Goal: Information Seeking & Learning: Get advice/opinions

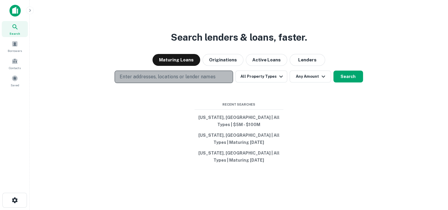
click at [179, 79] on p "Enter addresses, locations or lender names" at bounding box center [168, 76] width 96 height 7
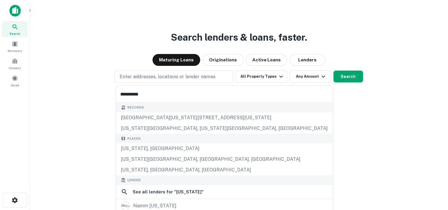
type input "**********"
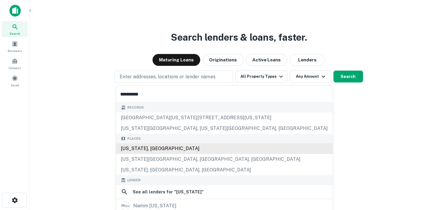
click at [141, 149] on div "[US_STATE], [GEOGRAPHIC_DATA]" at bounding box center [224, 148] width 217 height 11
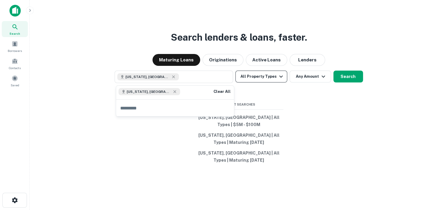
click at [279, 78] on icon "button" at bounding box center [281, 76] width 7 height 7
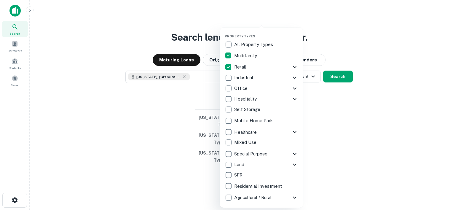
click at [333, 76] on div at bounding box center [226, 105] width 453 height 210
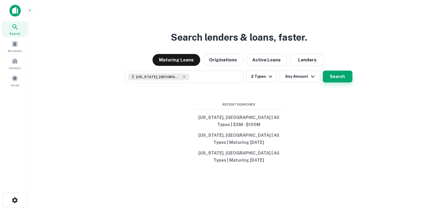
click at [337, 80] on button "Search" at bounding box center [338, 77] width 30 height 12
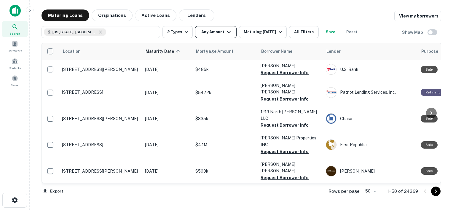
click at [218, 29] on button "Any Amount" at bounding box center [215, 32] width 41 height 12
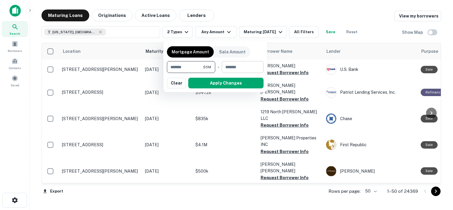
type input "*******"
click at [227, 63] on input "number" at bounding box center [241, 67] width 38 height 12
type input "*********"
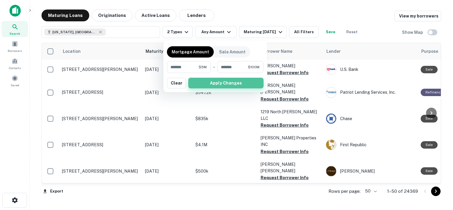
click at [225, 84] on button "Apply Changes" at bounding box center [225, 83] width 75 height 11
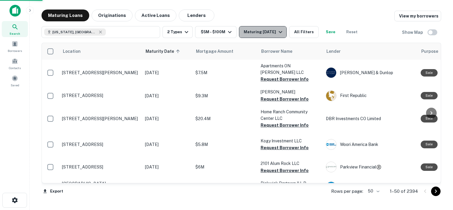
click at [255, 31] on div "Maturing [DATE]" at bounding box center [264, 31] width 40 height 7
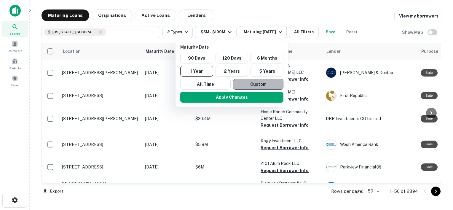
click at [244, 86] on button "Custom" at bounding box center [258, 84] width 50 height 11
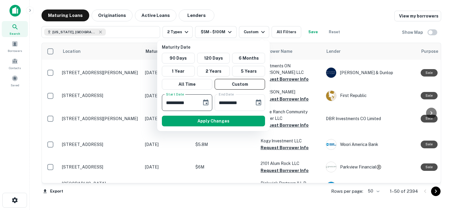
click at [187, 104] on input "**********" at bounding box center [180, 102] width 36 height 17
click at [206, 97] on button "Choose date, selected date is Sep 29, 2025" at bounding box center [206, 103] width 12 height 12
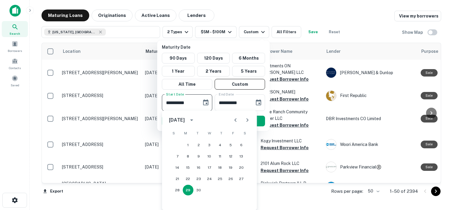
click at [247, 122] on icon "Next month" at bounding box center [247, 119] width 7 height 7
click at [241, 146] on button "1" at bounding box center [241, 145] width 11 height 11
type input "**********"
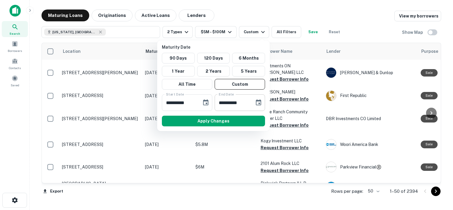
click at [254, 103] on button "Choose date, selected date is Mar 28, 2026" at bounding box center [258, 103] width 12 height 12
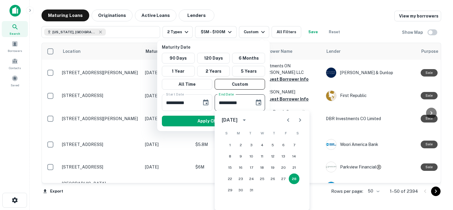
click at [298, 118] on icon "Next month" at bounding box center [299, 119] width 7 height 7
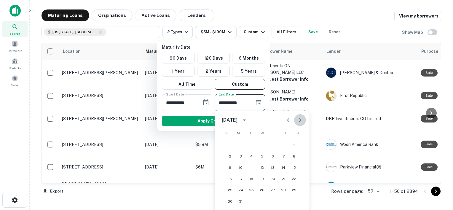
click at [298, 118] on icon "Next month" at bounding box center [299, 119] width 7 height 7
click at [283, 120] on button "Previous month" at bounding box center [288, 120] width 12 height 12
click at [261, 191] on button "30" at bounding box center [262, 190] width 11 height 11
type input "**********"
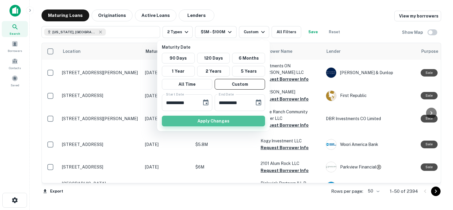
click at [214, 123] on button "Apply Changes" at bounding box center [213, 121] width 103 height 11
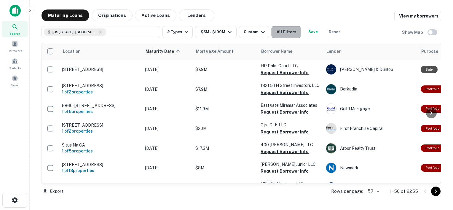
click at [283, 34] on button "All Filters" at bounding box center [286, 32] width 30 height 12
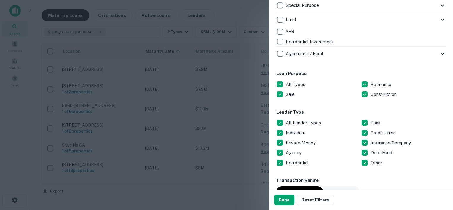
scroll to position [267, 0]
click at [304, 121] on p "All Lender Types" at bounding box center [304, 122] width 36 height 7
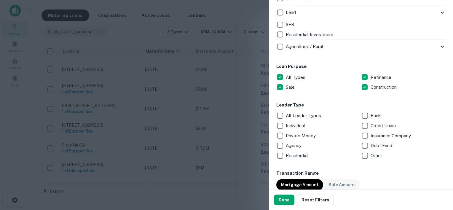
click at [374, 145] on p "Debt Fund" at bounding box center [381, 145] width 23 height 7
click at [300, 137] on p "Private Money" at bounding box center [301, 135] width 31 height 7
click at [297, 126] on p "Individual" at bounding box center [296, 125] width 20 height 7
click at [283, 201] on button "Done" at bounding box center [284, 199] width 20 height 11
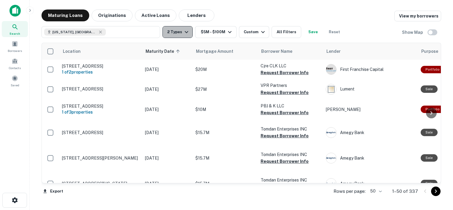
click at [183, 33] on icon "button" at bounding box center [186, 31] width 7 height 7
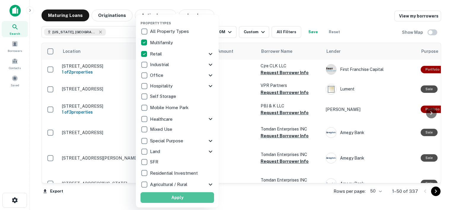
click at [177, 198] on button "Apply" at bounding box center [176, 197] width 73 height 11
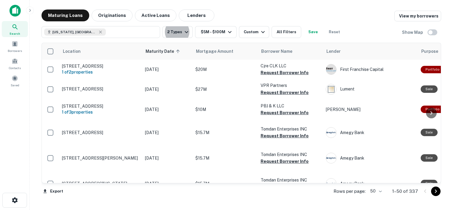
scroll to position [0, 26]
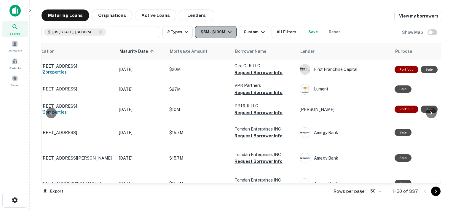
click at [229, 34] on icon "button" at bounding box center [229, 31] width 7 height 7
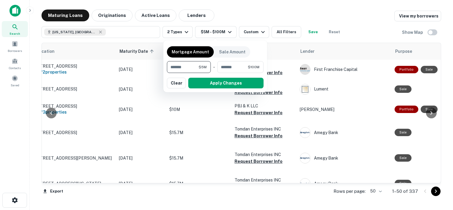
click at [230, 18] on div at bounding box center [226, 105] width 453 height 210
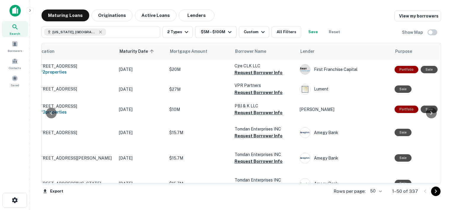
click at [248, 73] on div at bounding box center [226, 105] width 453 height 210
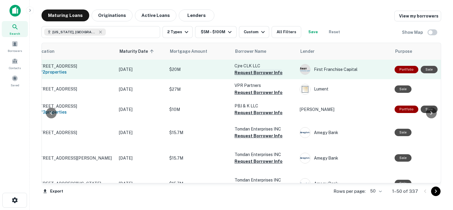
click at [253, 72] on button "Request Borrower Info" at bounding box center [258, 72] width 48 height 7
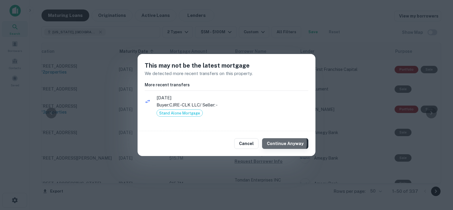
click at [280, 143] on button "Continue Anyway" at bounding box center [285, 143] width 46 height 11
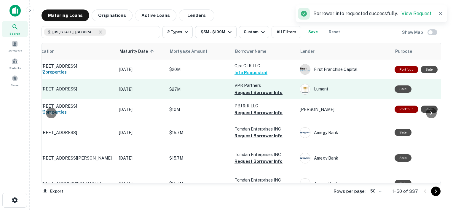
scroll to position [12, 26]
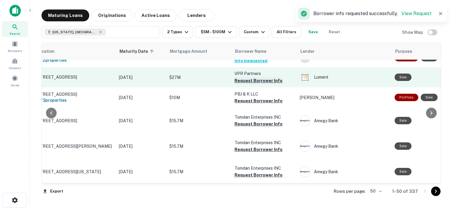
click at [255, 79] on button "Request Borrower Info" at bounding box center [258, 80] width 48 height 7
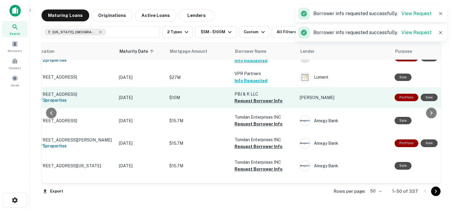
scroll to position [27, 26]
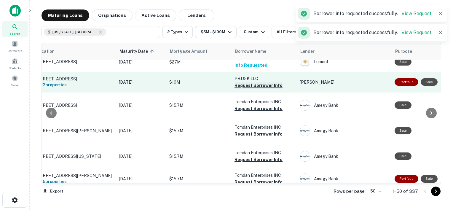
click at [257, 83] on button "Request Borrower Info" at bounding box center [258, 85] width 48 height 7
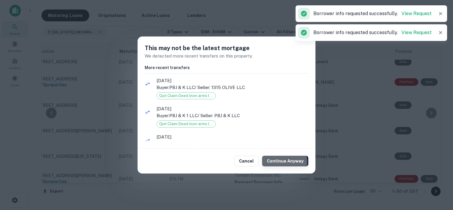
click at [278, 162] on button "Continue Anyway" at bounding box center [285, 161] width 46 height 11
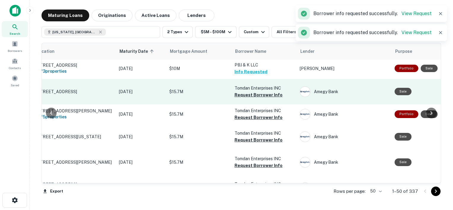
scroll to position [44, 26]
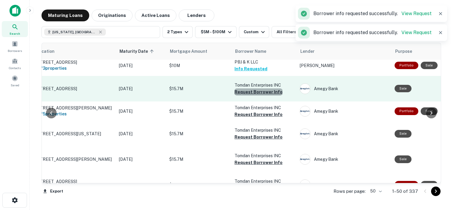
click at [260, 92] on button "Request Borrower Info" at bounding box center [258, 91] width 48 height 7
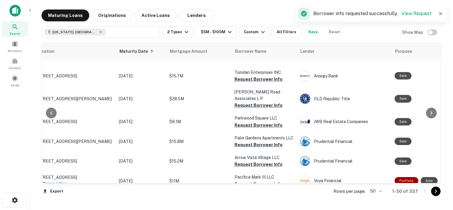
scroll to position [221, 26]
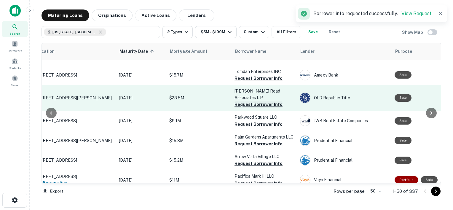
click at [259, 105] on button "Request Borrower Info" at bounding box center [258, 104] width 48 height 7
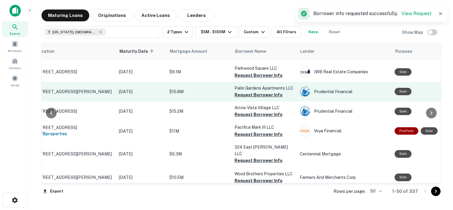
scroll to position [254, 26]
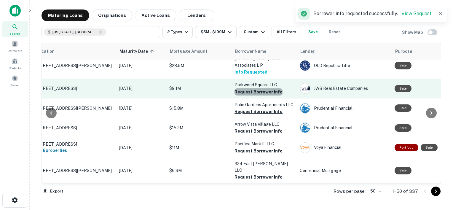
click at [264, 92] on button "Request Borrower Info" at bounding box center [258, 91] width 48 height 7
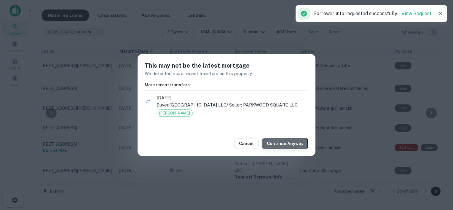
click at [281, 145] on button "Continue Anyway" at bounding box center [285, 143] width 46 height 11
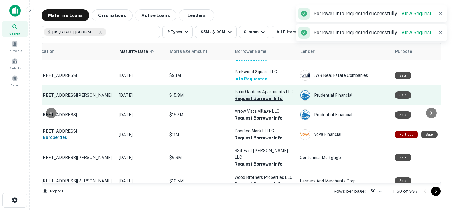
scroll to position [269, 26]
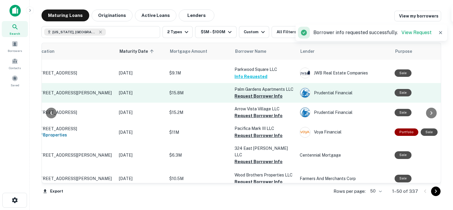
click at [267, 100] on button "Request Borrower Info" at bounding box center [258, 95] width 48 height 7
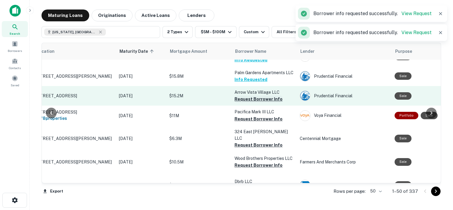
scroll to position [314, 26]
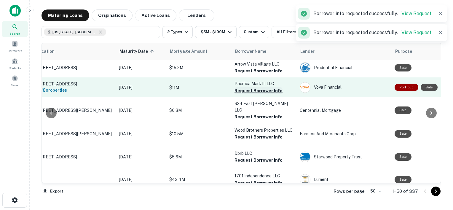
click at [246, 94] on button "Request Borrower Info" at bounding box center [258, 90] width 48 height 7
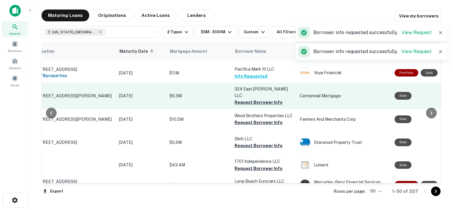
scroll to position [332, 26]
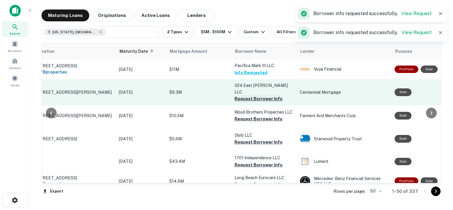
click at [246, 102] on button "Request Borrower Info" at bounding box center [258, 98] width 48 height 7
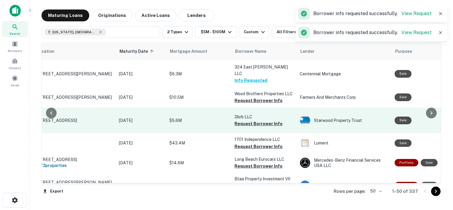
scroll to position [368, 26]
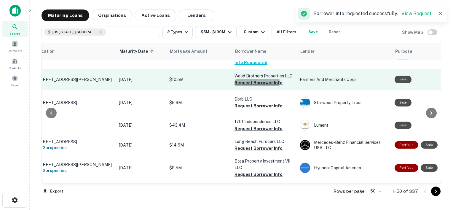
click at [249, 86] on button "Request Borrower Info" at bounding box center [258, 82] width 48 height 7
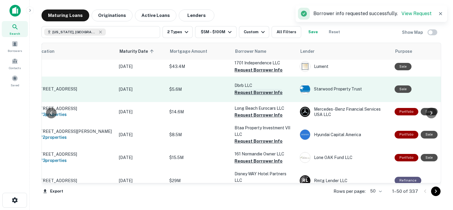
scroll to position [402, 26]
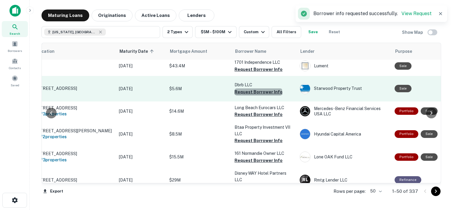
click at [258, 95] on button "Request Borrower Info" at bounding box center [258, 91] width 48 height 7
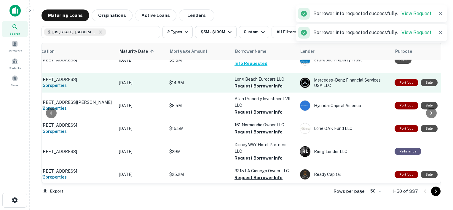
scroll to position [430, 26]
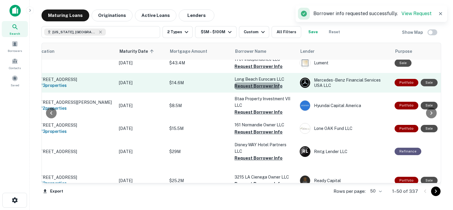
click at [243, 89] on button "Request Borrower Info" at bounding box center [258, 85] width 48 height 7
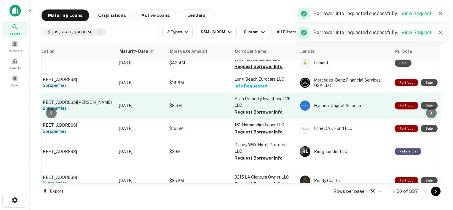
scroll to position [451, 26]
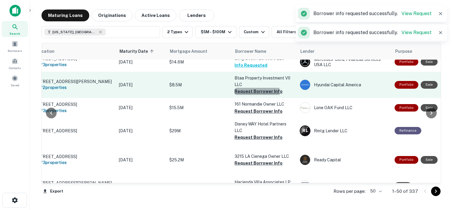
click at [242, 95] on button "Request Borrower Info" at bounding box center [258, 91] width 48 height 7
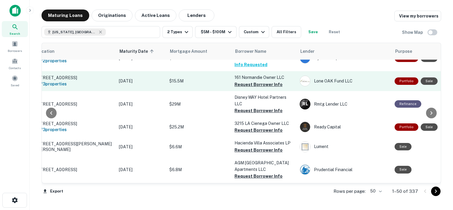
scroll to position [478, 26]
click at [249, 88] on button "Request Borrower Info" at bounding box center [258, 84] width 48 height 7
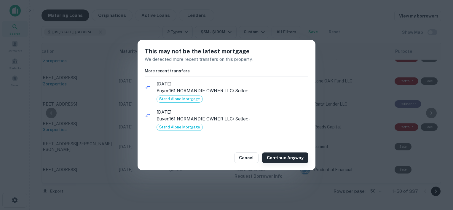
drag, startPoint x: 276, startPoint y: 156, endPoint x: 272, endPoint y: 161, distance: 6.3
click at [272, 161] on button "Continue Anyway" at bounding box center [285, 157] width 46 height 11
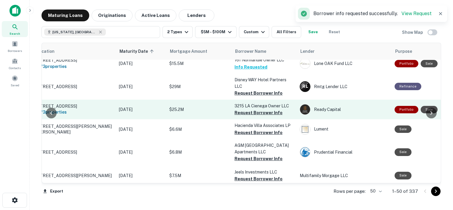
scroll to position [512, 26]
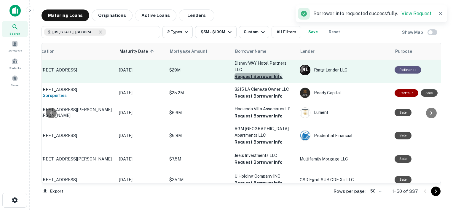
click at [243, 80] on button "Request Borrower Info" at bounding box center [258, 76] width 48 height 7
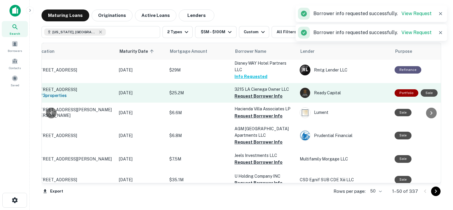
scroll to position [531, 26]
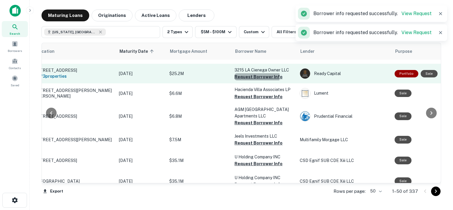
click at [253, 80] on button "Request Borrower Info" at bounding box center [258, 76] width 48 height 7
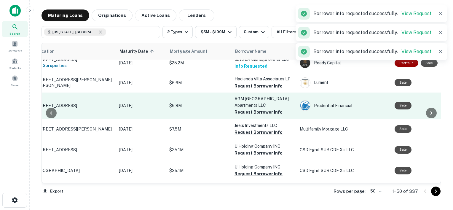
scroll to position [542, 26]
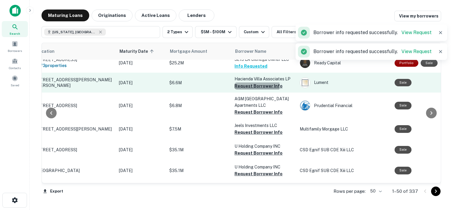
click at [255, 89] on button "Request Borrower Info" at bounding box center [258, 85] width 48 height 7
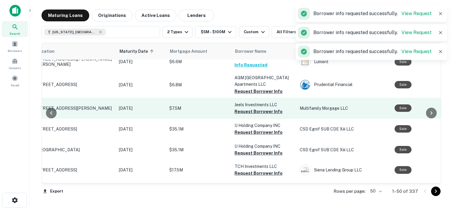
scroll to position [602, 26]
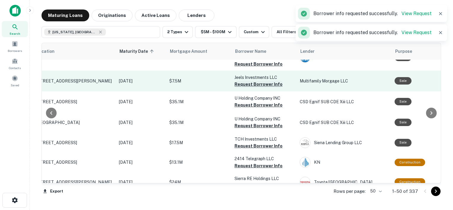
click at [263, 88] on button "Request Borrower Info" at bounding box center [258, 84] width 48 height 7
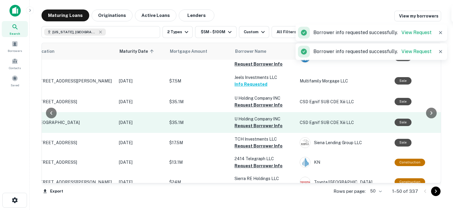
scroll to position [622, 26]
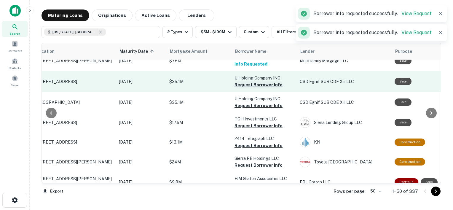
click at [260, 88] on button "Request Borrower Info" at bounding box center [258, 84] width 48 height 7
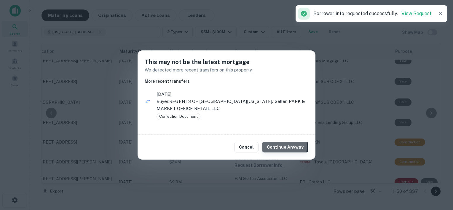
click at [274, 145] on button "Continue Anyway" at bounding box center [285, 147] width 46 height 11
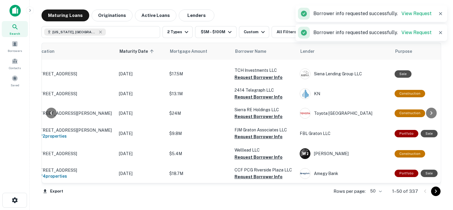
scroll to position [664, 26]
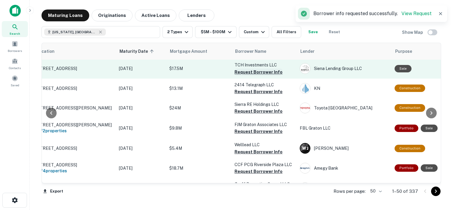
click at [256, 76] on button "Request Borrower Info" at bounding box center [258, 71] width 48 height 7
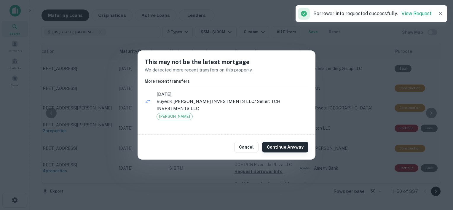
click at [277, 150] on button "Continue Anyway" at bounding box center [285, 147] width 46 height 11
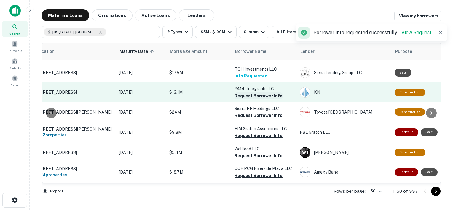
scroll to position [681, 26]
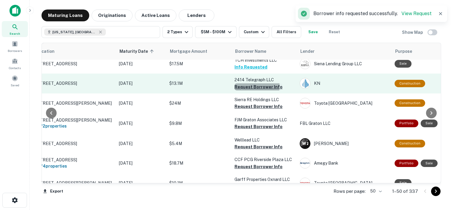
click at [252, 90] on button "Request Borrower Info" at bounding box center [258, 86] width 48 height 7
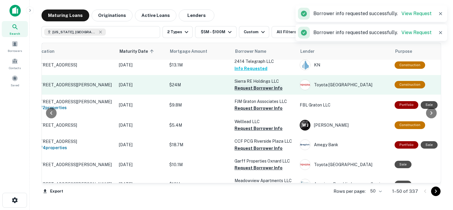
scroll to position [700, 26]
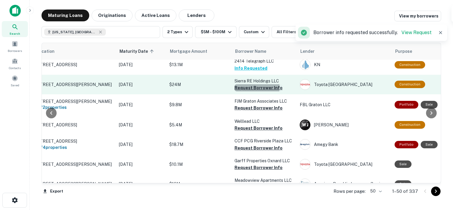
click at [255, 91] on button "Request Borrower Info" at bounding box center [258, 87] width 48 height 7
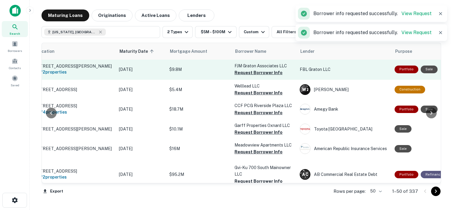
scroll to position [735, 26]
click at [259, 76] on button "Request Borrower Info" at bounding box center [258, 72] width 48 height 7
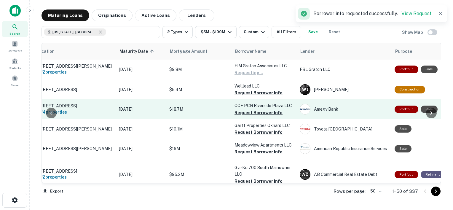
scroll to position [739, 26]
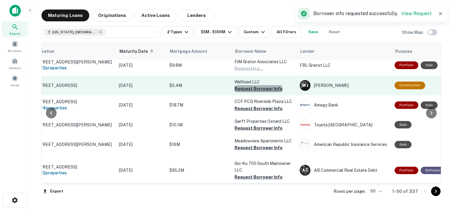
click at [258, 92] on button "Request Borrower Info" at bounding box center [258, 88] width 48 height 7
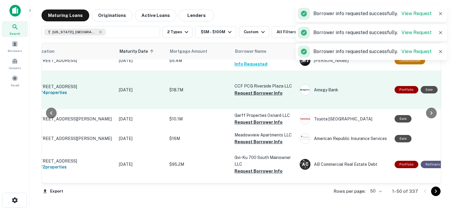
scroll to position [743, 26]
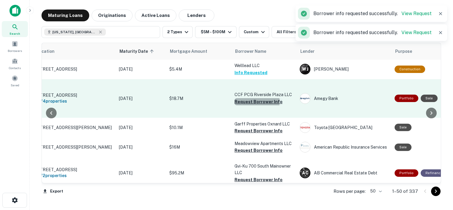
drag, startPoint x: 253, startPoint y: 106, endPoint x: 241, endPoint y: 114, distance: 14.3
drag, startPoint x: 241, startPoint y: 114, endPoint x: 238, endPoint y: 113, distance: 3.5
click at [238, 105] on button "Request Borrower Info" at bounding box center [258, 101] width 48 height 7
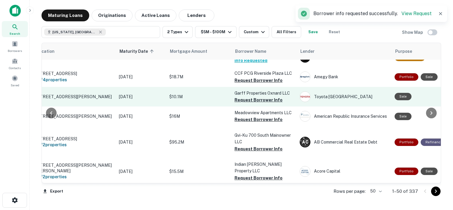
scroll to position [767, 26]
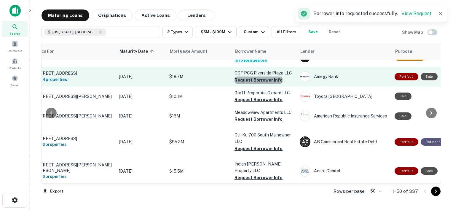
click at [258, 84] on button "Request Borrower Info" at bounding box center [258, 79] width 48 height 7
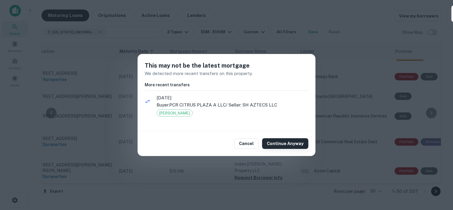
click at [279, 143] on button "Continue Anyway" at bounding box center [285, 143] width 46 height 11
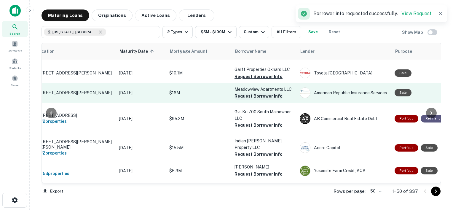
scroll to position [827, 26]
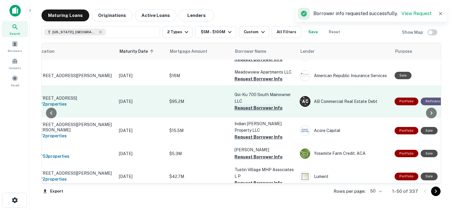
click at [255, 111] on button "Request Borrower Info" at bounding box center [258, 107] width 48 height 7
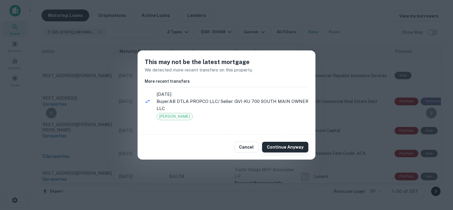
click at [276, 151] on button "Continue Anyway" at bounding box center [285, 147] width 46 height 11
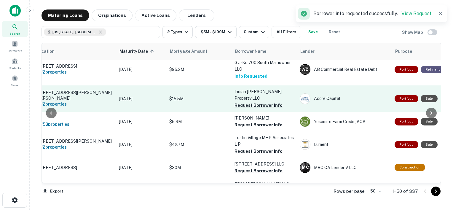
scroll to position [840, 26]
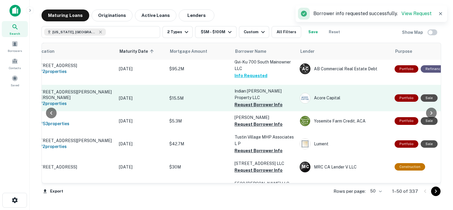
click at [261, 108] on button "Request Borrower Info" at bounding box center [258, 104] width 48 height 7
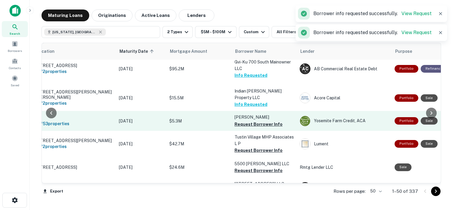
scroll to position [875, 26]
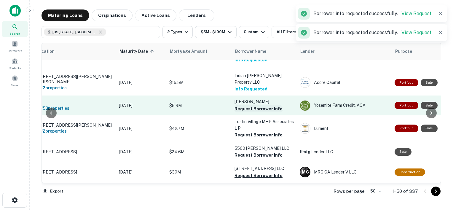
click at [256, 112] on button "Request Borrower Info" at bounding box center [258, 108] width 48 height 7
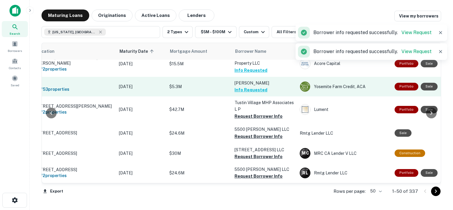
scroll to position [878, 26]
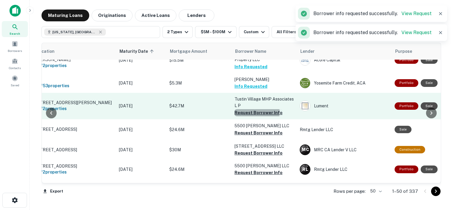
click at [248, 116] on button "Request Borrower Info" at bounding box center [258, 112] width 48 height 7
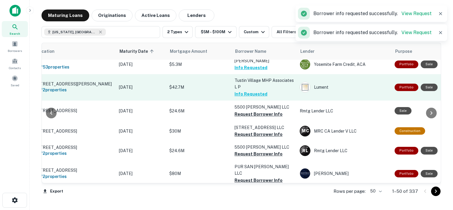
scroll to position [897, 26]
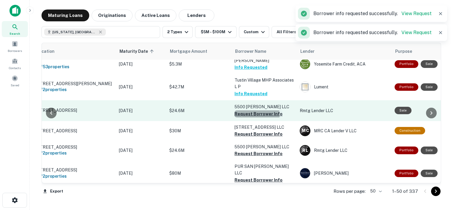
click at [254, 117] on button "Request Borrower Info" at bounding box center [258, 113] width 48 height 7
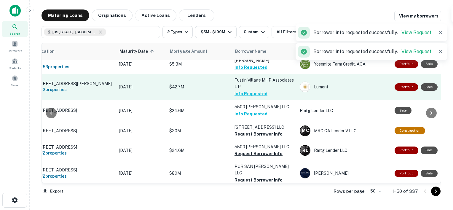
scroll to position [913, 26]
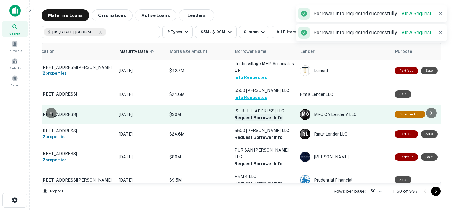
click at [255, 121] on button "Request Borrower Info" at bounding box center [258, 117] width 48 height 7
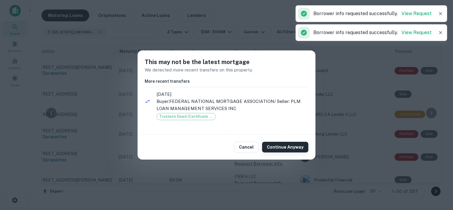
click at [282, 146] on button "Continue Anyway" at bounding box center [285, 147] width 46 height 11
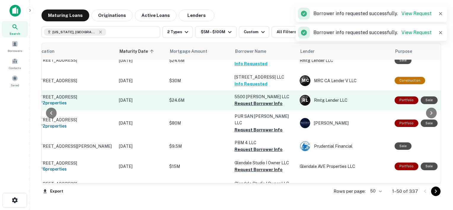
scroll to position [966, 26]
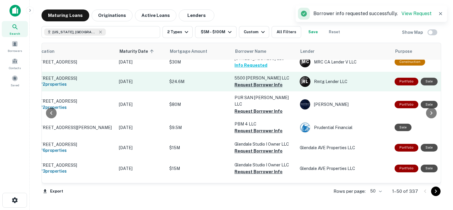
click at [256, 88] on button "Request Borrower Info" at bounding box center [258, 84] width 48 height 7
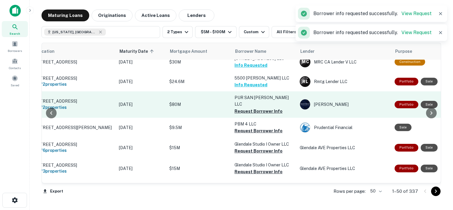
scroll to position [977, 26]
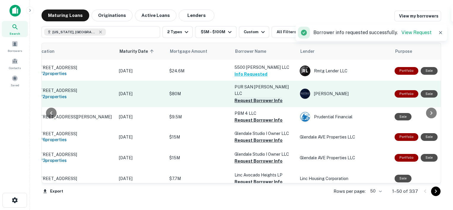
click at [256, 104] on button "Request Borrower Info" at bounding box center [258, 100] width 48 height 7
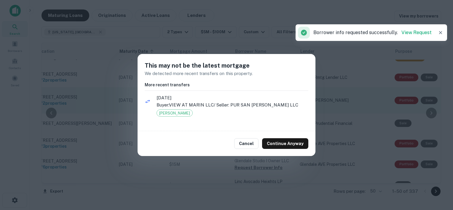
scroll to position [983, 26]
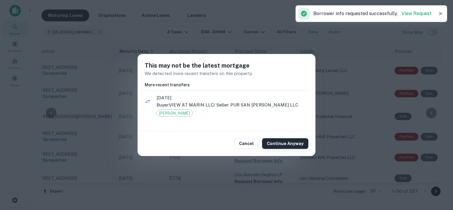
click at [280, 141] on button "Continue Anyway" at bounding box center [285, 143] width 46 height 11
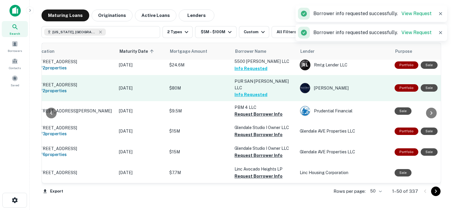
scroll to position [993, 26]
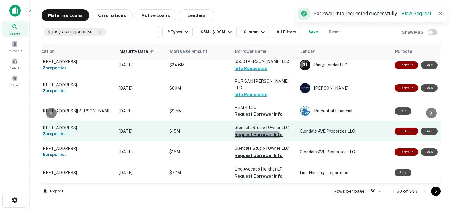
click at [256, 131] on button "Request Borrower Info" at bounding box center [258, 134] width 48 height 7
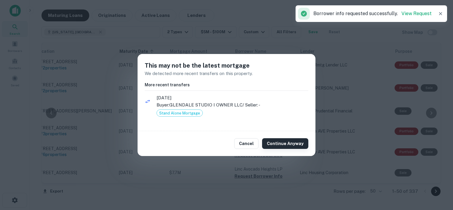
click at [284, 144] on button "Continue Anyway" at bounding box center [285, 143] width 46 height 11
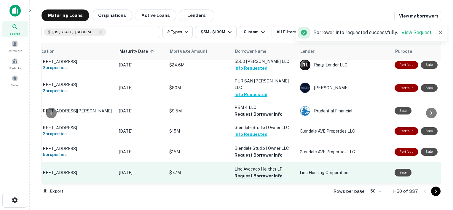
scroll to position [1001, 26]
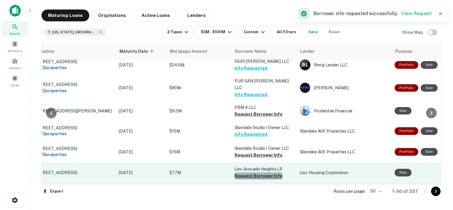
click at [262, 172] on button "Request Borrower Info" at bounding box center [258, 175] width 48 height 7
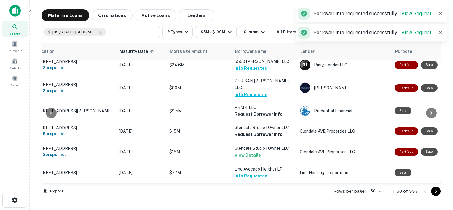
click at [382, 192] on body "Search Borrowers Contacts Saved Maturing Loans Originations Active Loans Lender…" at bounding box center [226, 105] width 453 height 210
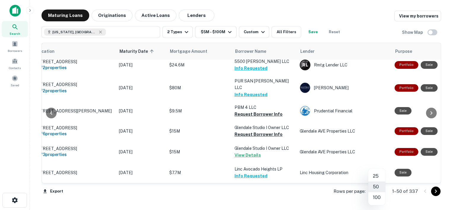
drag, startPoint x: 379, startPoint y: 197, endPoint x: 376, endPoint y: 202, distance: 6.4
click at [376, 202] on li "100" at bounding box center [376, 197] width 17 height 11
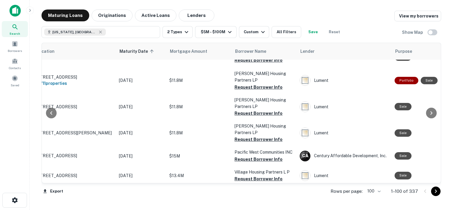
scroll to position [1089, 26]
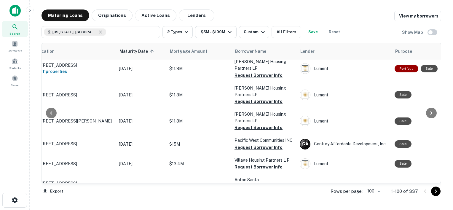
click at [258, 52] on button "Request Borrower Info" at bounding box center [258, 48] width 48 height 7
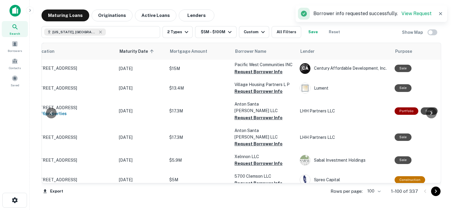
scroll to position [1165, 26]
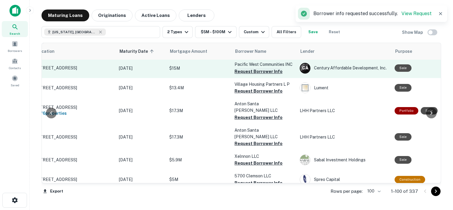
click at [249, 75] on button "Request Borrower Info" at bounding box center [258, 71] width 48 height 7
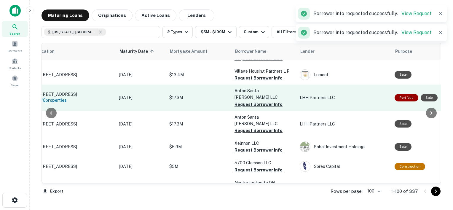
scroll to position [1195, 26]
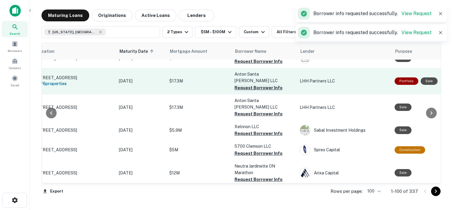
click at [256, 91] on button "Request Borrower Info" at bounding box center [258, 87] width 48 height 7
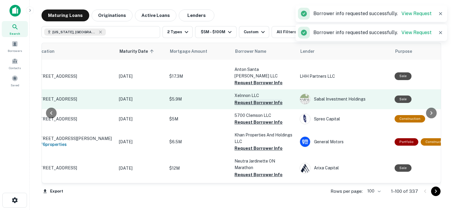
scroll to position [1235, 26]
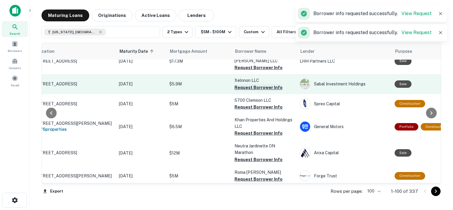
click at [255, 91] on button "Request Borrower Info" at bounding box center [258, 87] width 48 height 7
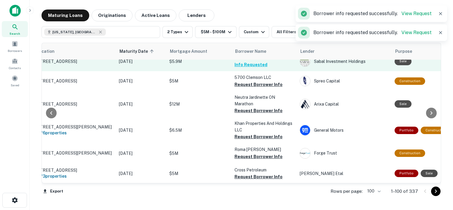
scroll to position [1284, 26]
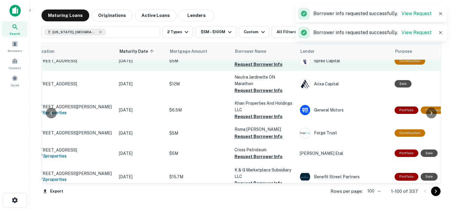
click at [254, 68] on button "Request Borrower Info" at bounding box center [258, 64] width 48 height 7
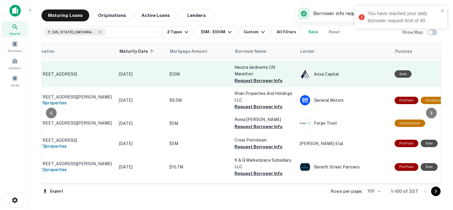
scroll to position [1294, 26]
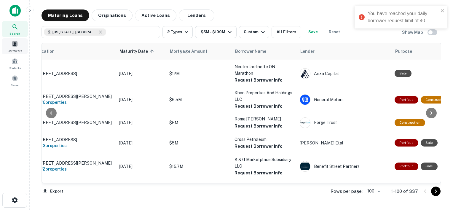
click at [12, 46] on span at bounding box center [15, 44] width 7 height 7
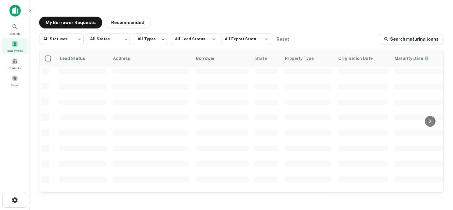
scroll to position [264, 0]
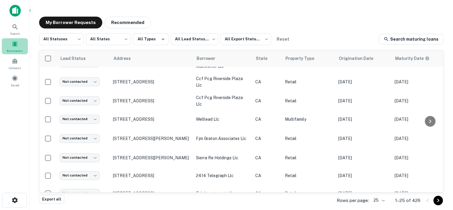
click at [21, 45] on div "Borrowers" at bounding box center [15, 46] width 26 height 16
